Goal: Complete application form

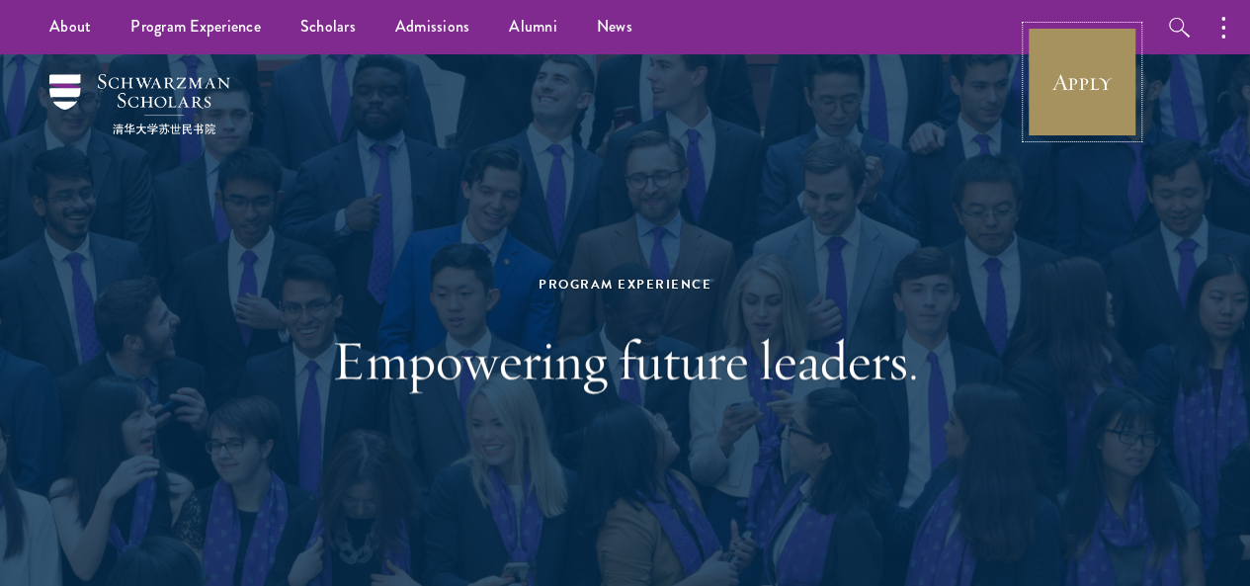
click at [616, 98] on link "Apply" at bounding box center [1082, 82] width 111 height 111
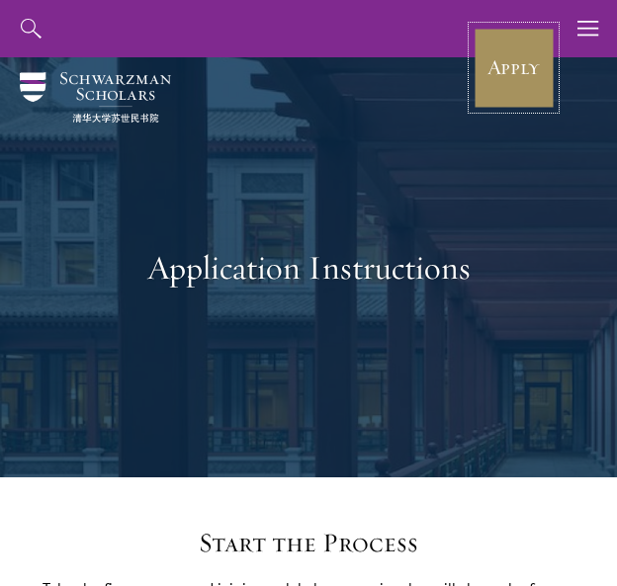
click at [520, 74] on link "Apply" at bounding box center [513, 68] width 82 height 82
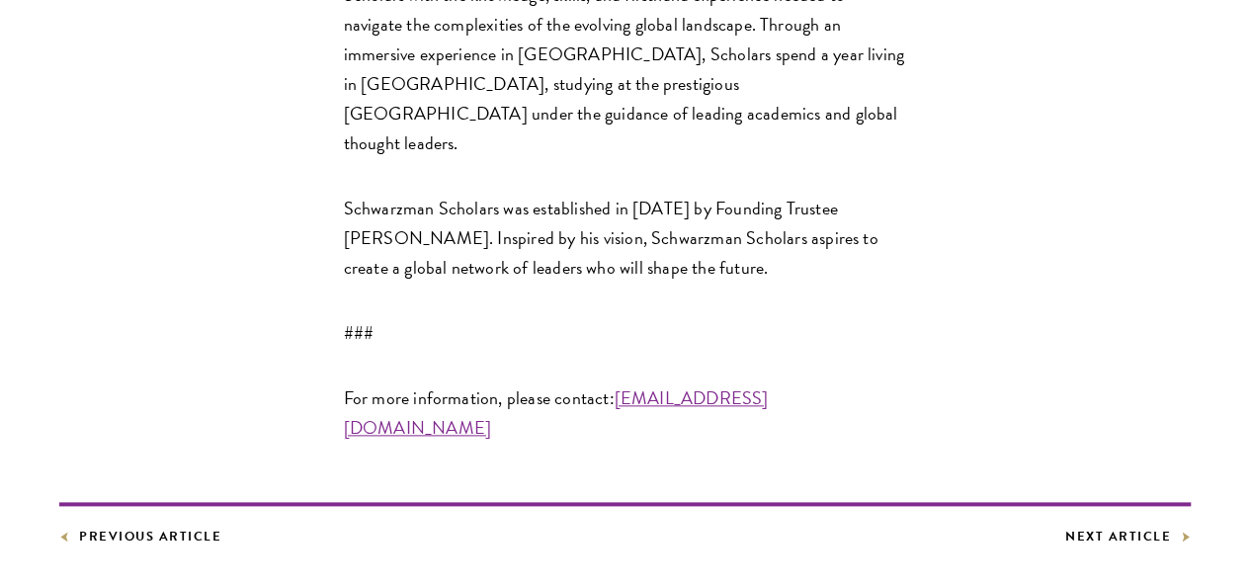
scroll to position [4744, 0]
